Goal: Transaction & Acquisition: Purchase product/service

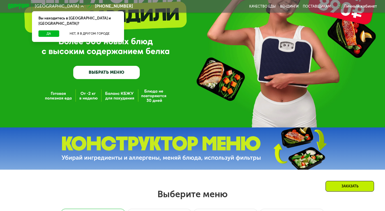
scroll to position [64, 0]
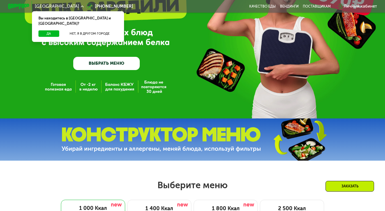
click at [116, 63] on link "ВЫБРАТЬ МЕНЮ" at bounding box center [106, 63] width 67 height 13
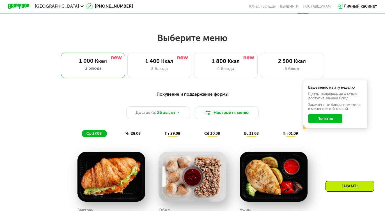
scroll to position [232, 0]
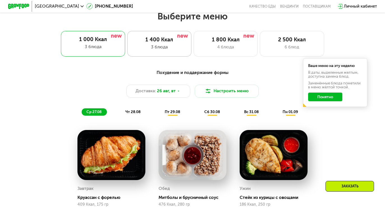
click at [169, 49] on div "3 блюда" at bounding box center [159, 47] width 53 height 6
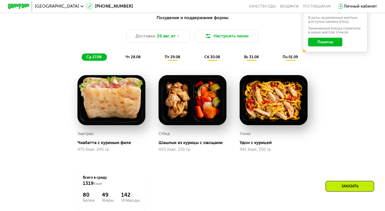
scroll to position [286, 0]
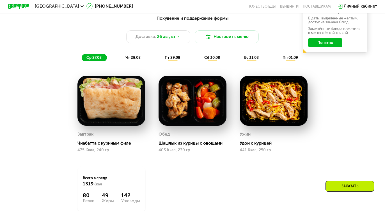
click at [139, 59] on span "чт 28.08" at bounding box center [132, 57] width 15 height 4
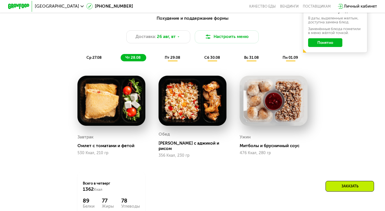
click at [172, 60] on span "пт 29.08" at bounding box center [172, 57] width 15 height 4
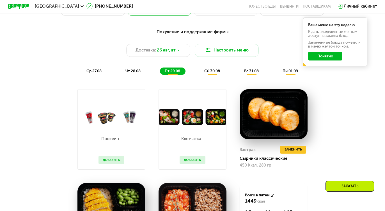
scroll to position [272, 0]
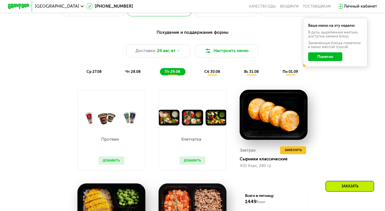
click at [132, 72] on span "чт 28.08" at bounding box center [132, 71] width 15 height 4
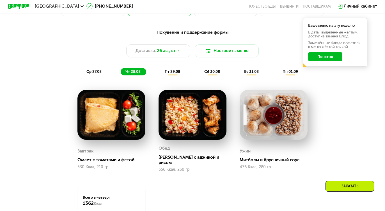
click at [90, 72] on span "ср 27.08" at bounding box center [93, 71] width 15 height 4
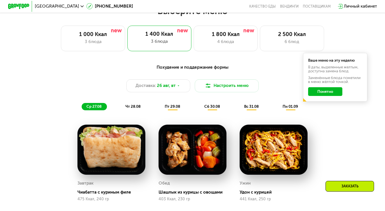
scroll to position [236, 0]
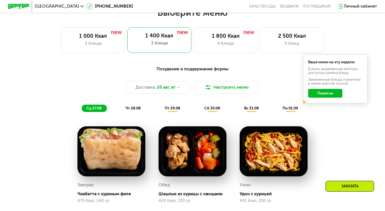
click at [334, 96] on button "Понятно" at bounding box center [325, 93] width 35 height 8
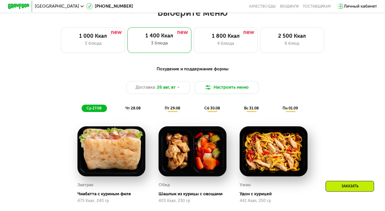
click at [337, 185] on div "Заказать" at bounding box center [350, 185] width 49 height 11
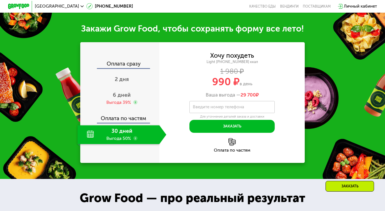
scroll to position [539, 0]
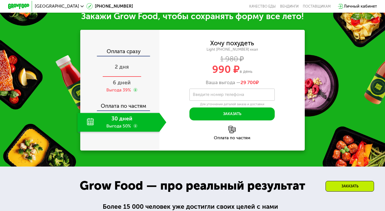
click at [124, 70] on span "2 дня" at bounding box center [122, 66] width 14 height 6
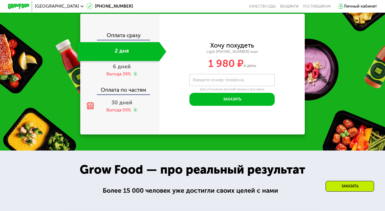
scroll to position [556, 0]
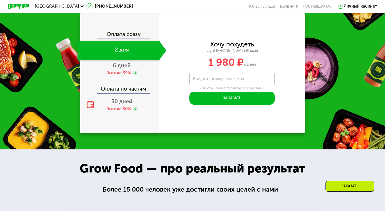
click at [125, 76] on div "6 дней Выгода 39%" at bounding box center [121, 69] width 89 height 19
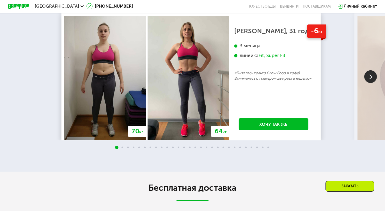
scroll to position [922, 0]
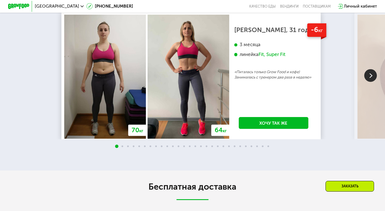
click at [365, 81] on img at bounding box center [370, 75] width 13 height 13
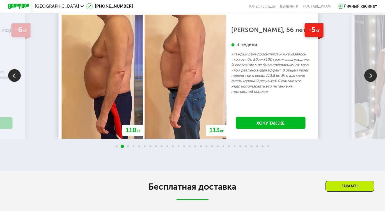
click at [365, 81] on img at bounding box center [370, 75] width 13 height 13
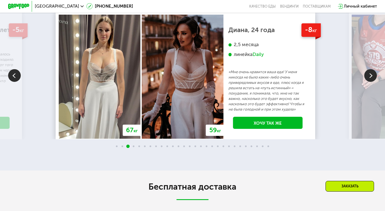
click at [366, 81] on img at bounding box center [370, 75] width 13 height 13
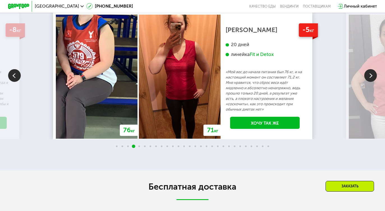
click at [366, 81] on img at bounding box center [370, 75] width 13 height 13
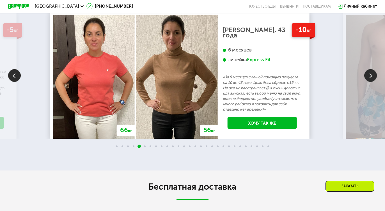
click at [366, 81] on img at bounding box center [370, 75] width 13 height 13
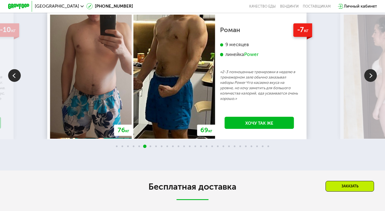
click at [366, 81] on img at bounding box center [370, 75] width 13 height 13
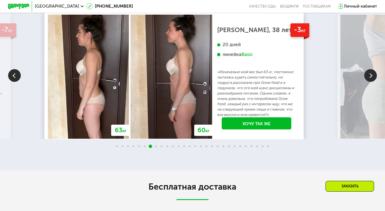
click at [366, 81] on img at bounding box center [370, 75] width 13 height 13
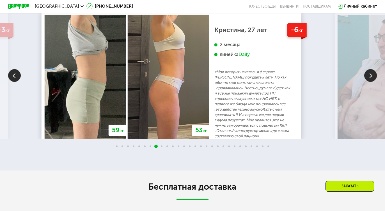
click at [366, 81] on img at bounding box center [370, 75] width 13 height 13
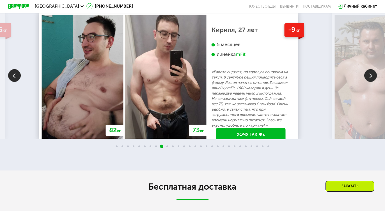
click at [366, 81] on img at bounding box center [370, 75] width 13 height 13
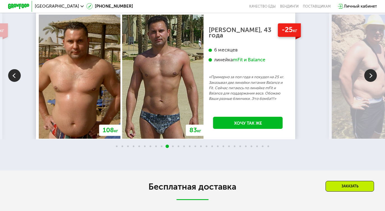
click at [366, 81] on img at bounding box center [370, 75] width 13 height 13
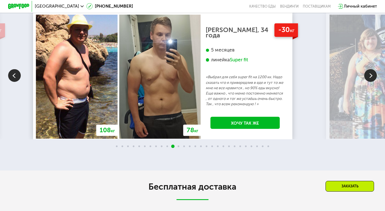
click at [366, 81] on img at bounding box center [370, 75] width 13 height 13
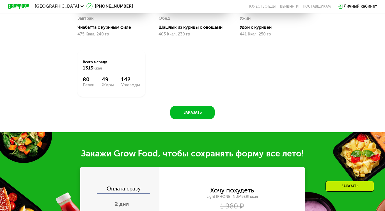
scroll to position [400, 0]
